Goal: Task Accomplishment & Management: Manage account settings

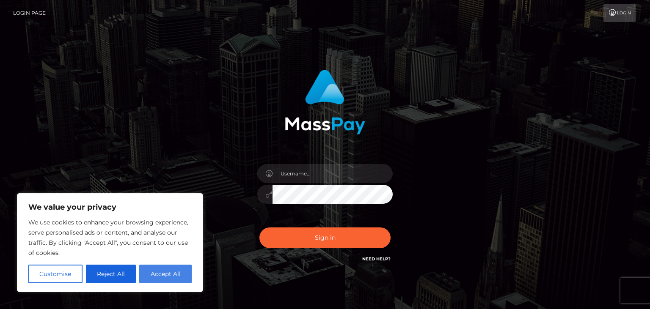
click at [173, 272] on button "Accept All" at bounding box center [165, 274] width 52 height 19
checkbox input "true"
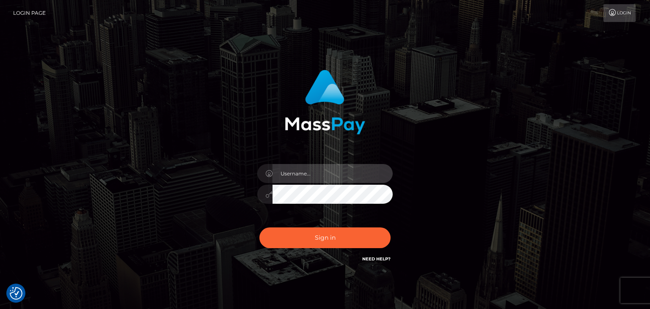
click at [285, 172] on input "text" at bounding box center [333, 173] width 120 height 19
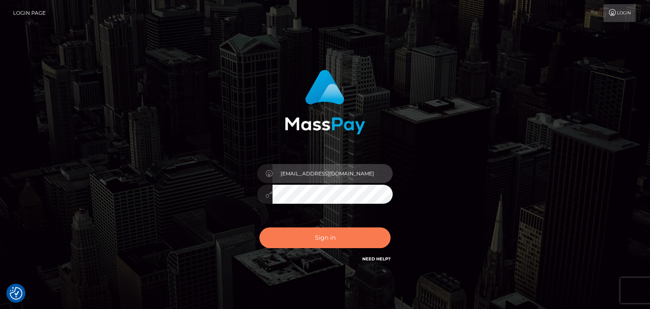
type input "[EMAIL_ADDRESS][DOMAIN_NAME]"
click at [309, 241] on button "Sign in" at bounding box center [325, 238] width 131 height 21
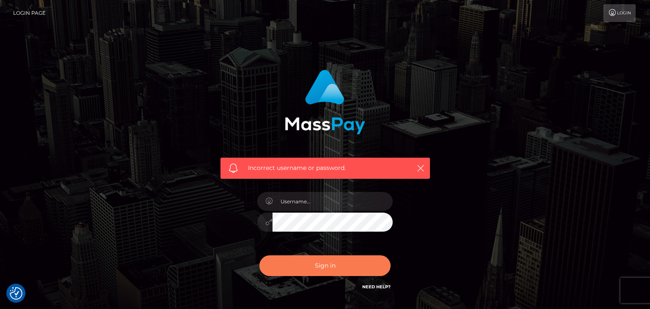
click at [330, 267] on button "Sign in" at bounding box center [325, 266] width 131 height 21
click at [419, 170] on icon "button" at bounding box center [421, 168] width 8 height 8
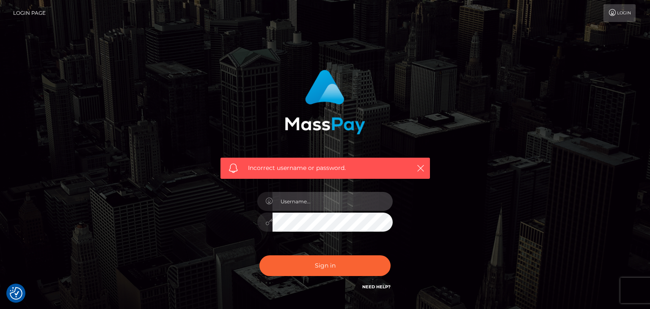
click at [319, 202] on input "text" at bounding box center [333, 201] width 120 height 19
type input "csonkicstunde1@gmail.com"
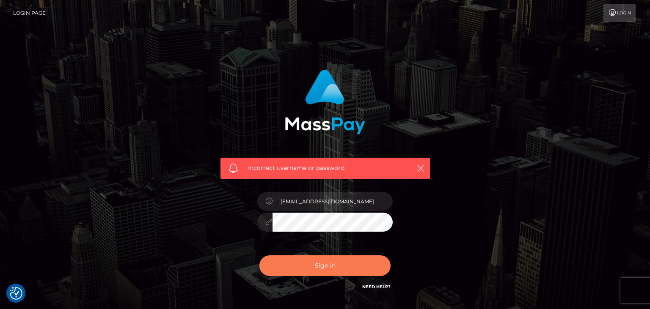
click at [343, 266] on button "Sign in" at bounding box center [325, 266] width 131 height 21
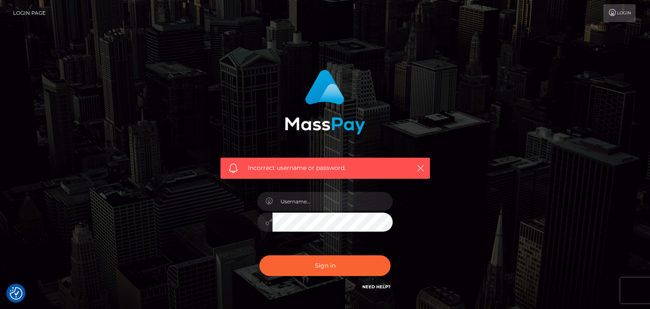
click at [422, 163] on div "Incorrect username or password." at bounding box center [326, 168] width 210 height 21
click at [444, 146] on div "Incorrect username or password." at bounding box center [325, 185] width 483 height 243
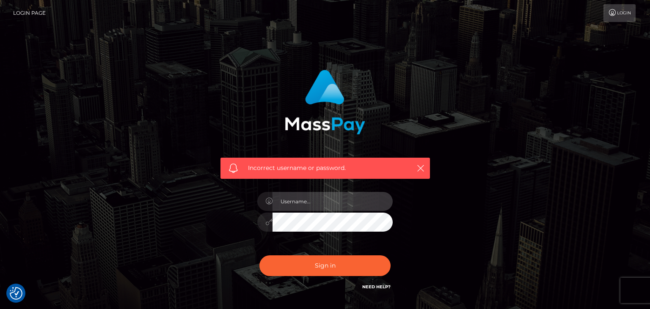
click at [282, 203] on input "text" at bounding box center [333, 201] width 120 height 19
type input "csonkicstunde1@gmail.com"
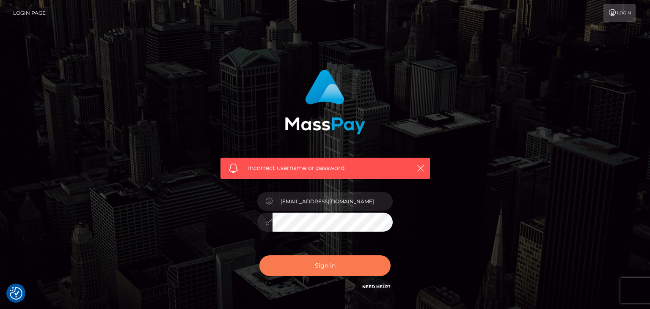
click at [323, 260] on button "Sign in" at bounding box center [325, 266] width 131 height 21
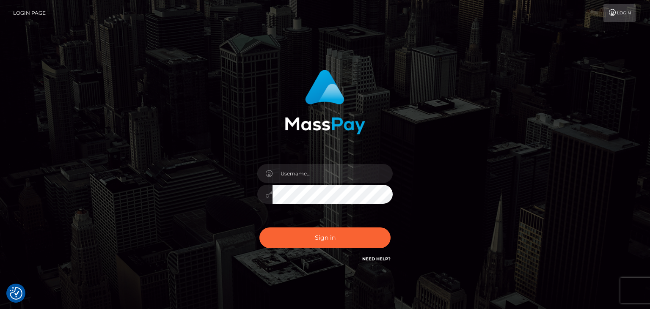
click at [230, 79] on div at bounding box center [325, 99] width 222 height 71
click at [478, 147] on div "Sign in" at bounding box center [325, 172] width 483 height 216
click at [320, 236] on button "Sign in" at bounding box center [325, 238] width 131 height 21
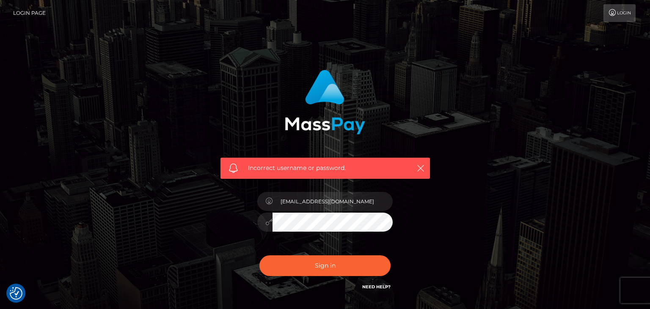
click at [266, 221] on icon at bounding box center [268, 222] width 7 height 7
click at [423, 171] on icon "button" at bounding box center [421, 168] width 8 height 8
click at [419, 165] on icon "button" at bounding box center [421, 168] width 8 height 8
click at [326, 258] on button "Sign in" at bounding box center [325, 266] width 131 height 21
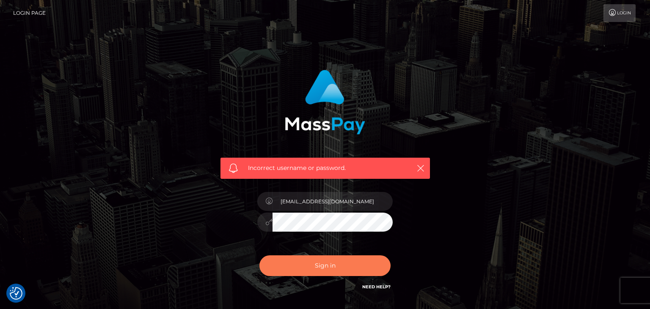
click at [330, 264] on button "Sign in" at bounding box center [325, 266] width 131 height 21
click at [419, 167] on icon "button" at bounding box center [421, 168] width 8 height 8
